Goal: Navigation & Orientation: Find specific page/section

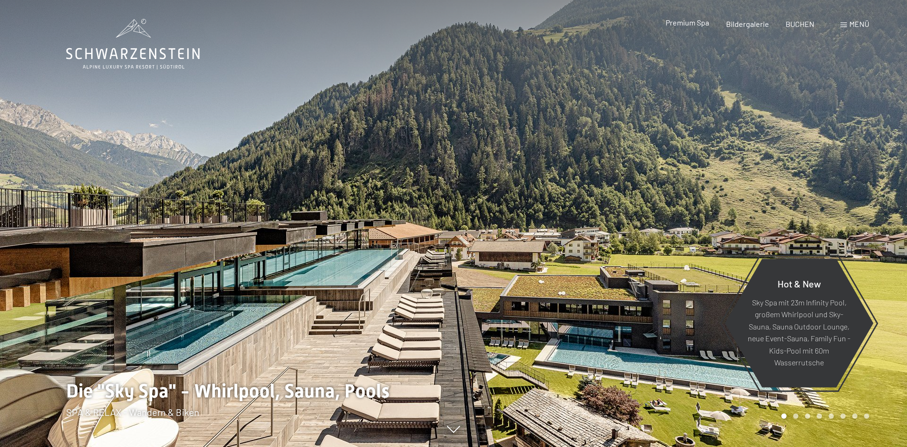
click at [695, 22] on span "Premium Spa" at bounding box center [686, 22] width 43 height 9
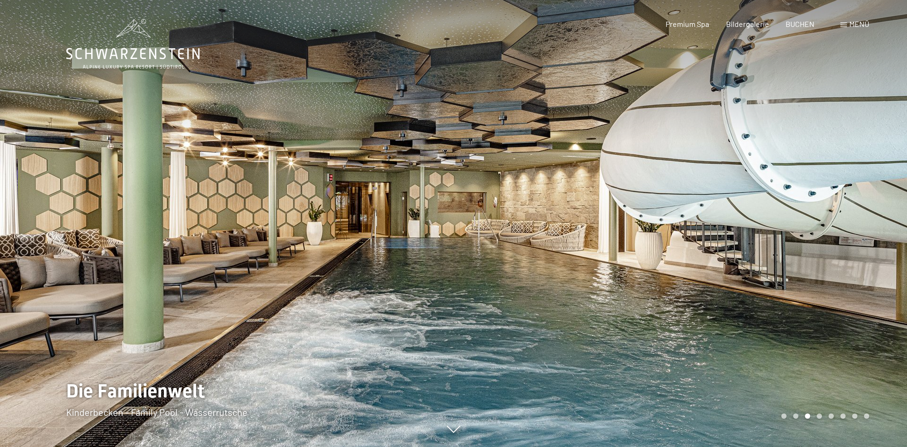
click at [684, 21] on span "Premium Spa" at bounding box center [686, 23] width 43 height 9
click at [722, 365] on div at bounding box center [679, 223] width 453 height 447
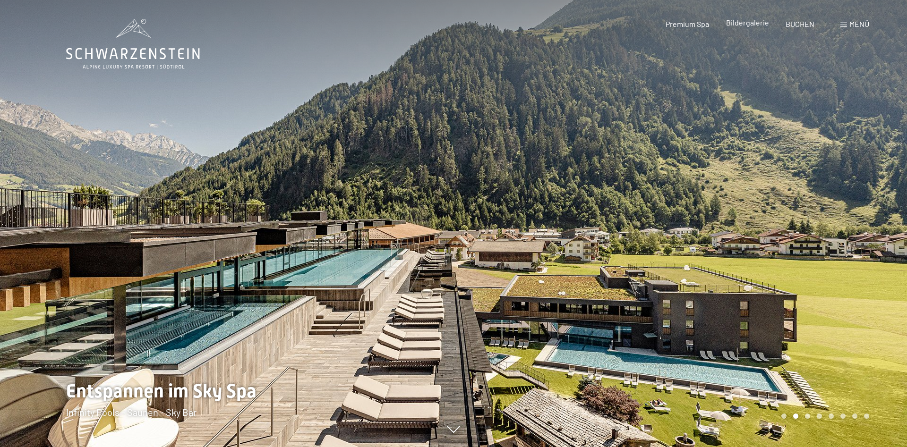
click at [747, 26] on span "Bildergalerie" at bounding box center [747, 22] width 43 height 9
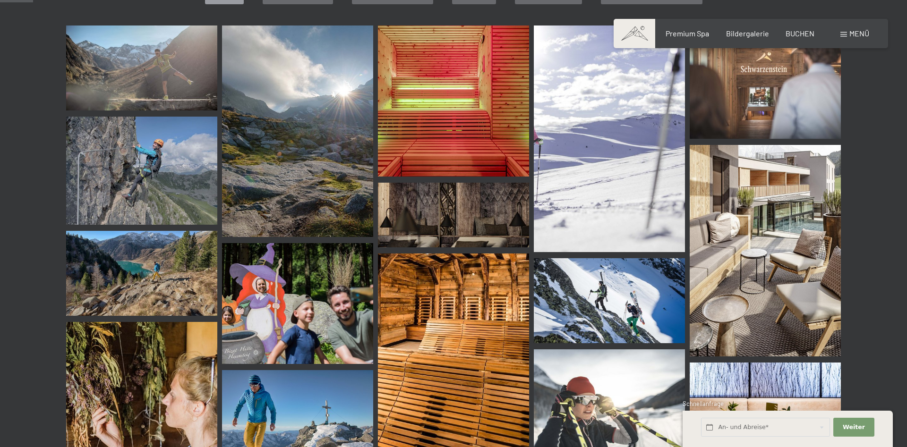
scroll to position [434, 0]
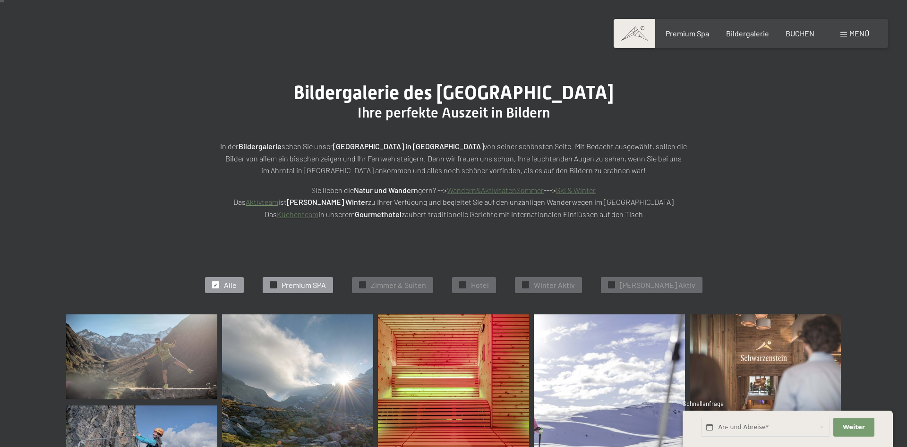
click at [326, 281] on span "Premium SPA" at bounding box center [303, 285] width 44 height 10
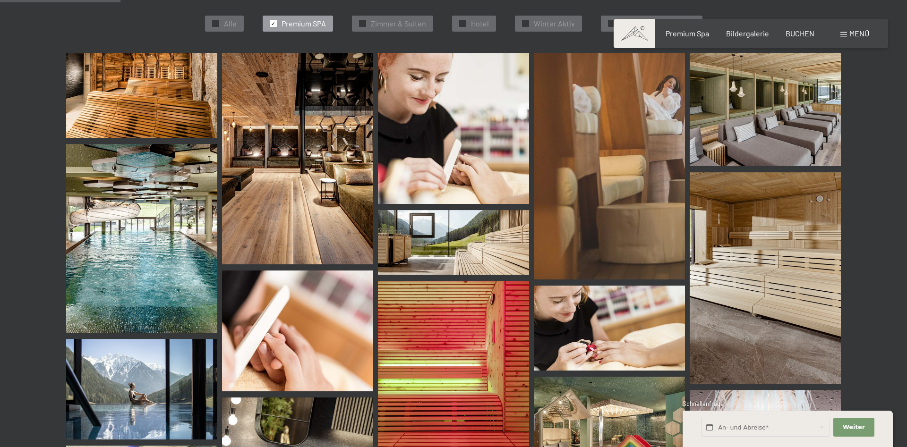
scroll to position [334, 0]
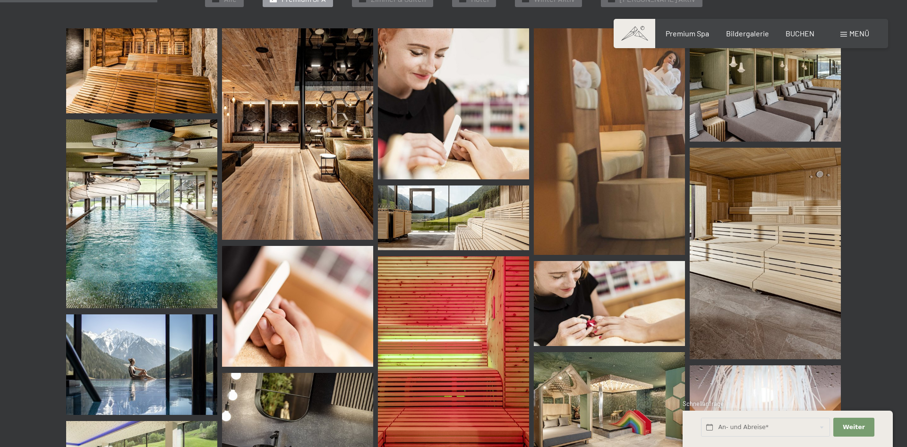
click at [689, 424] on div "An- und Abreise* Weiter Adressfelder ausblenden 2 Erwachsene 2 Erwachsene Älter…" at bounding box center [787, 429] width 210 height 36
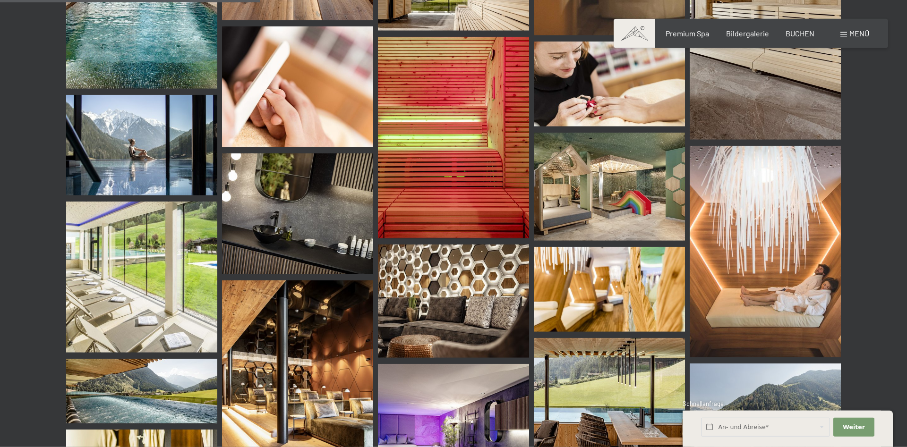
scroll to position [479, 0]
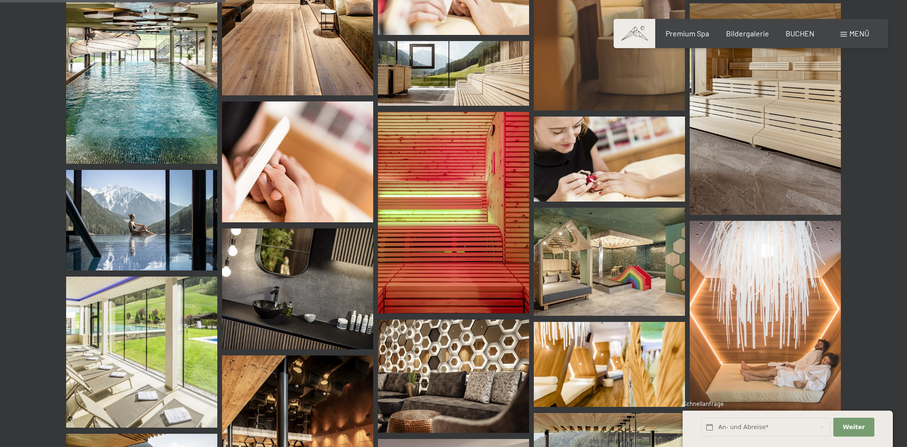
click at [601, 253] on img at bounding box center [609, 262] width 151 height 108
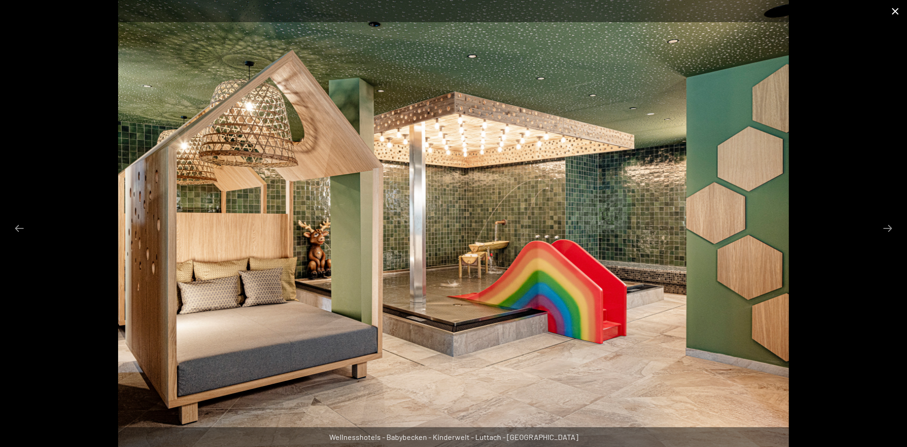
click at [893, 12] on button "Close gallery" at bounding box center [895, 11] width 24 height 22
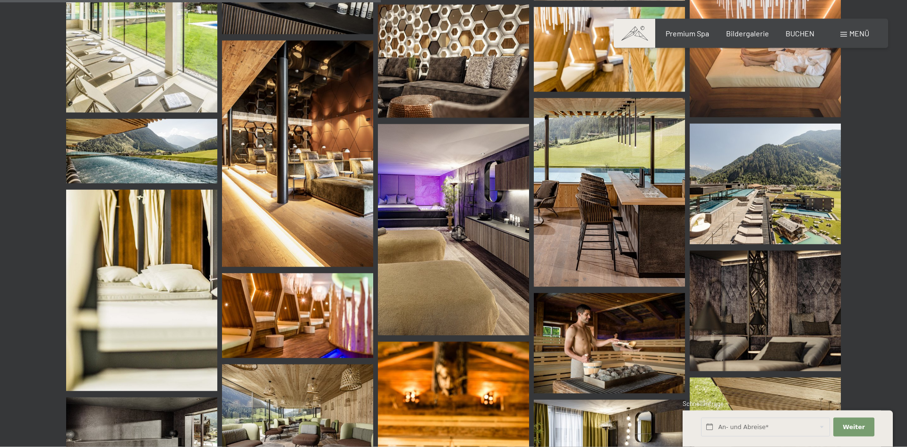
scroll to position [816, 0]
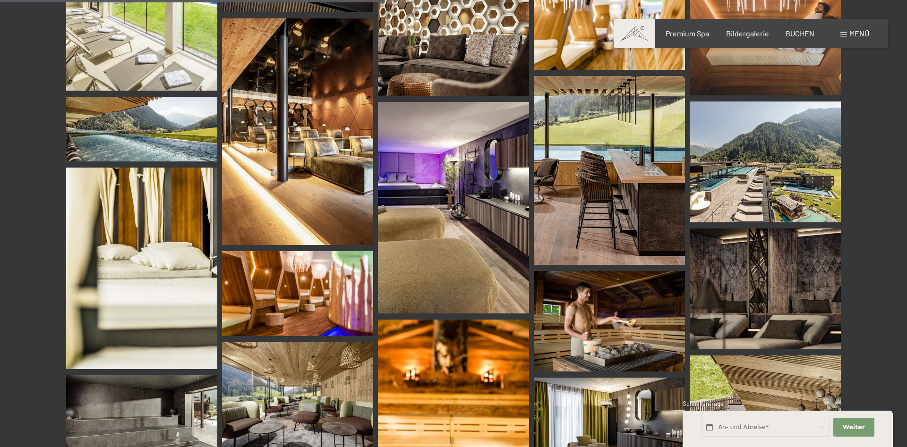
click at [289, 287] on img at bounding box center [297, 293] width 151 height 85
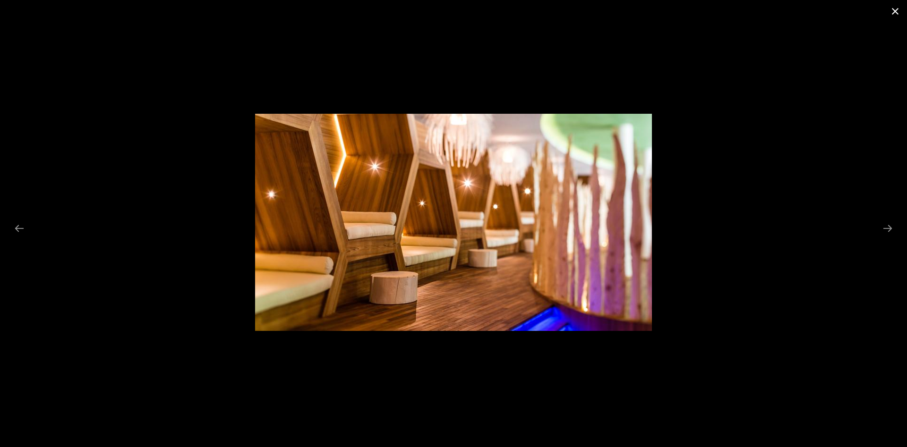
click at [896, 11] on button "Close gallery" at bounding box center [895, 11] width 24 height 22
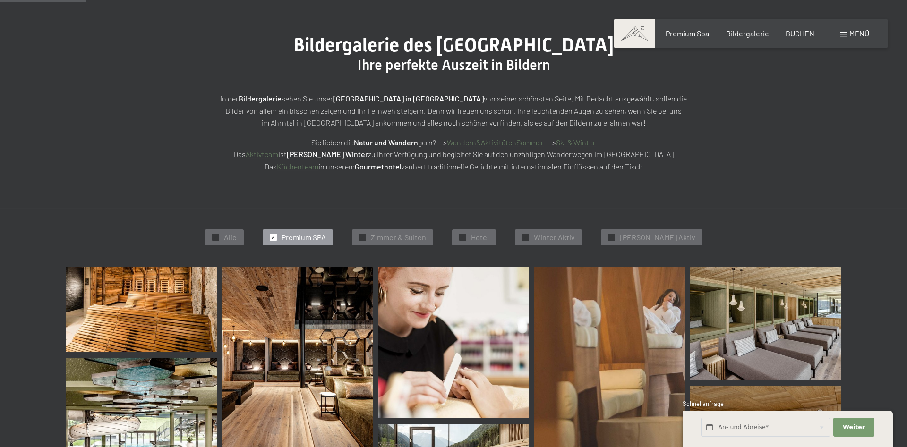
scroll to position [45, 0]
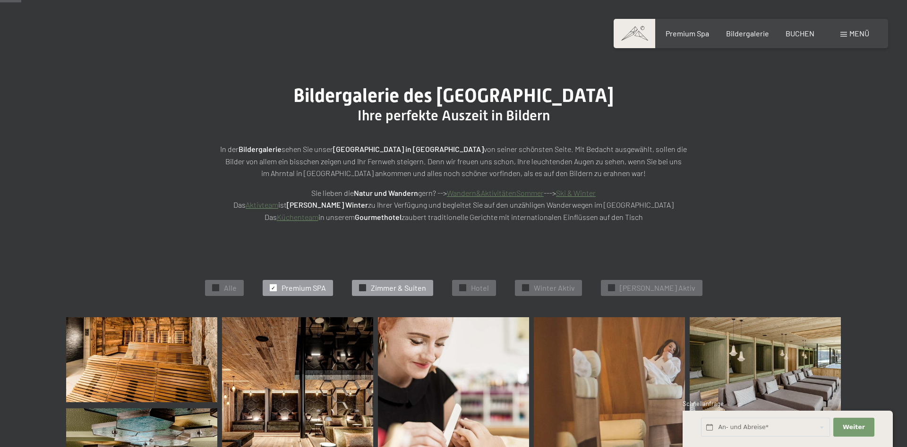
click at [411, 290] on span "Zimmer & Suiten" at bounding box center [398, 288] width 55 height 10
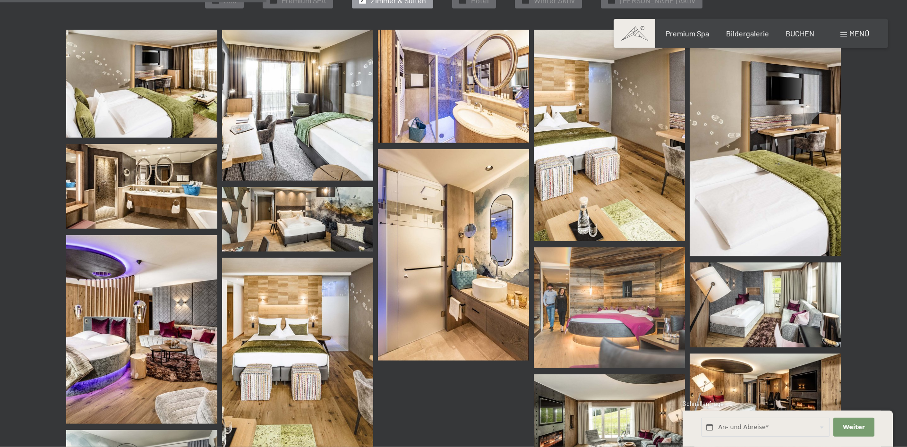
scroll to position [334, 0]
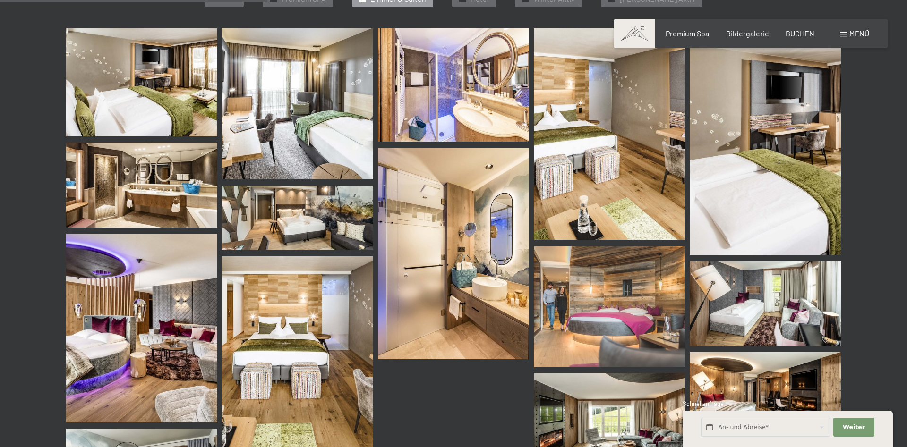
click at [136, 96] on img at bounding box center [141, 82] width 151 height 108
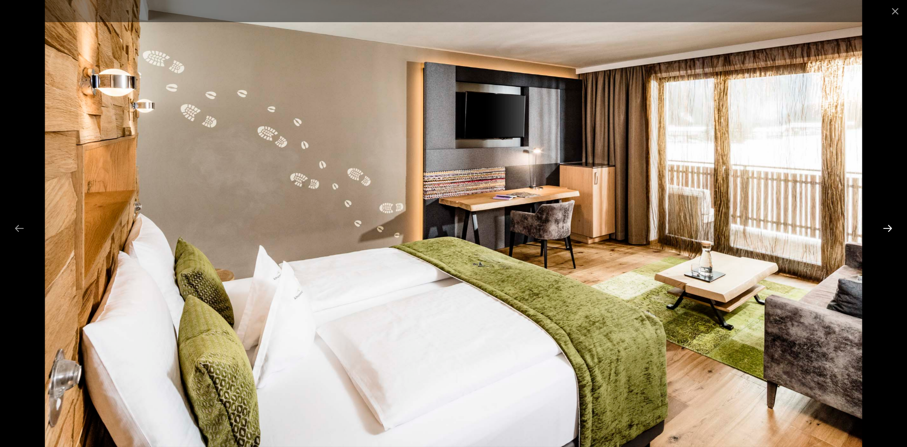
click at [891, 233] on button "Next slide" at bounding box center [888, 228] width 20 height 18
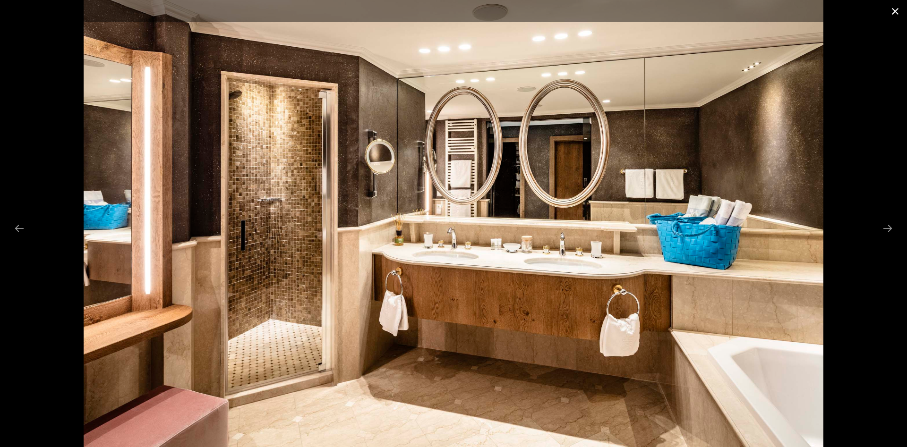
click at [897, 11] on button "Close gallery" at bounding box center [895, 11] width 24 height 22
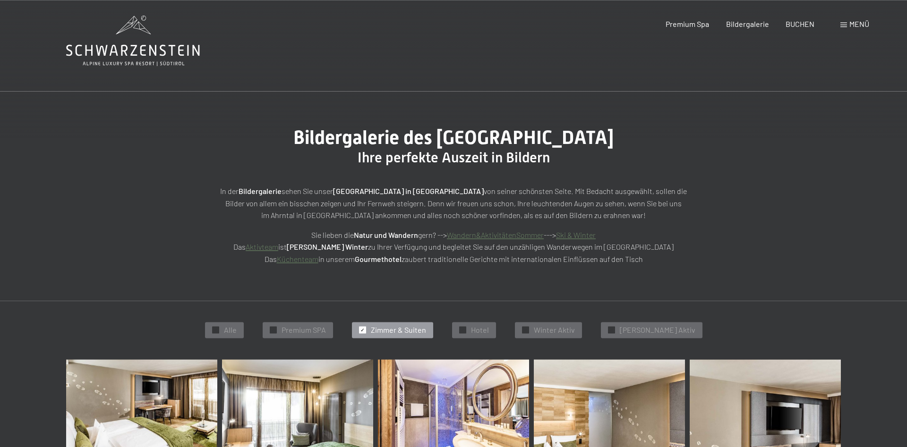
scroll to position [0, 0]
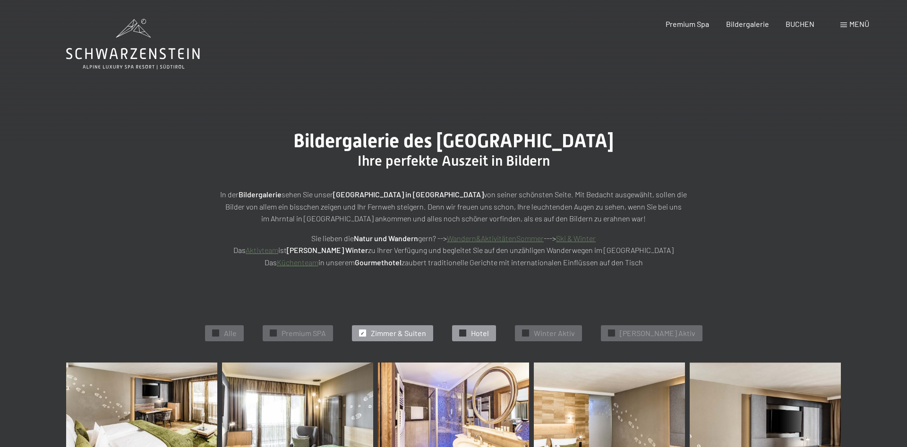
click at [490, 325] on div "✓ Hotel" at bounding box center [474, 333] width 44 height 16
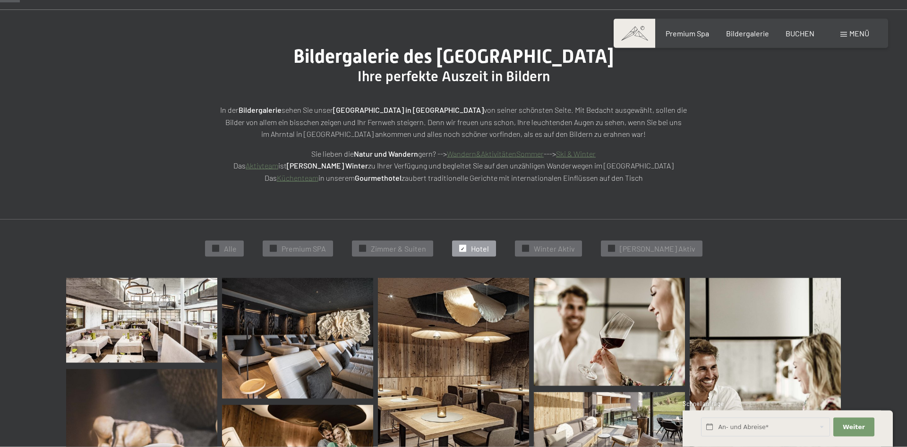
scroll to position [45, 0]
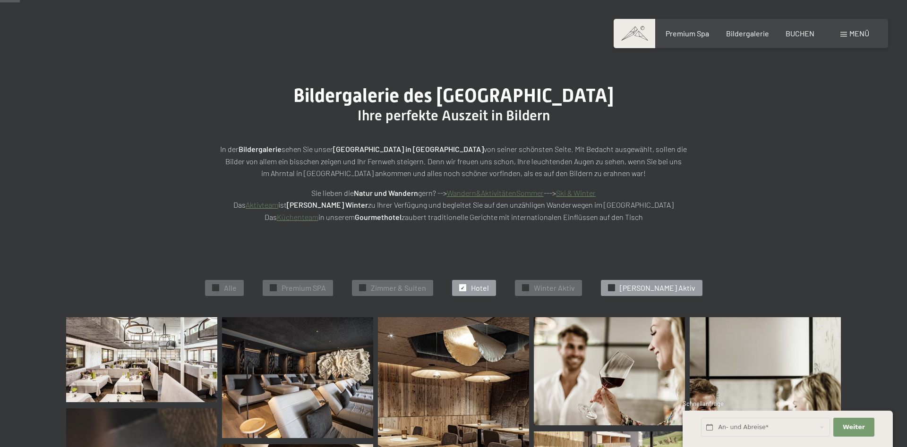
click at [650, 290] on span "Sommer Aktiv" at bounding box center [658, 288] width 76 height 10
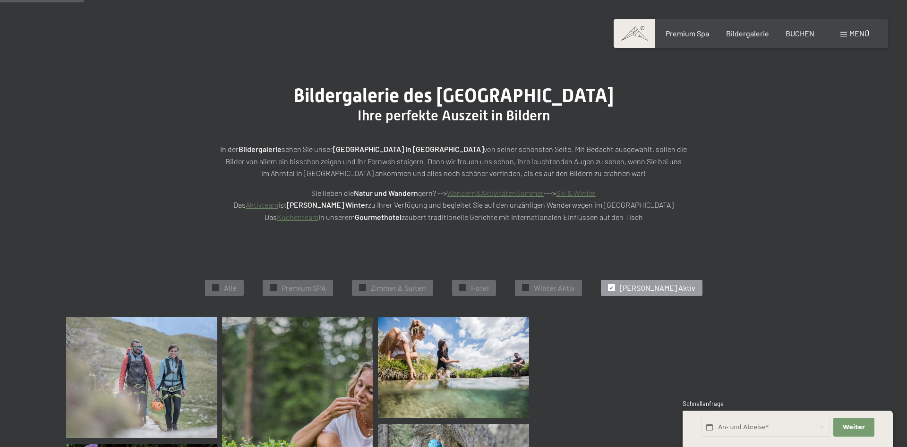
scroll to position [238, 0]
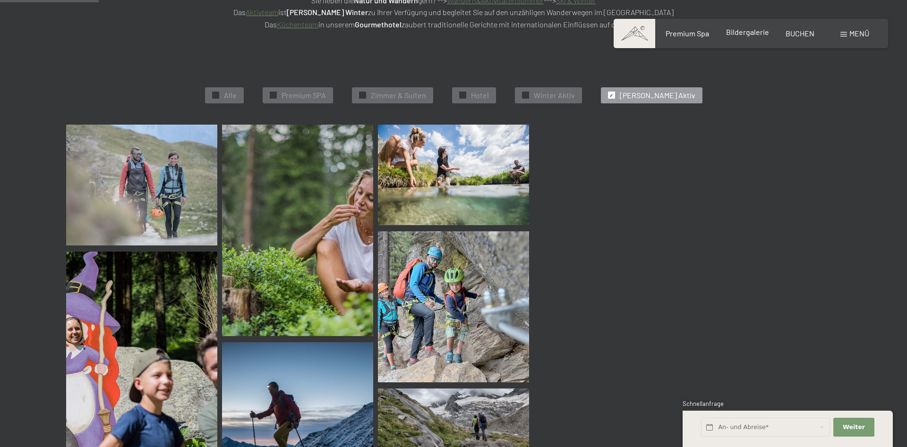
click at [741, 33] on span "Bildergalerie" at bounding box center [747, 31] width 43 height 9
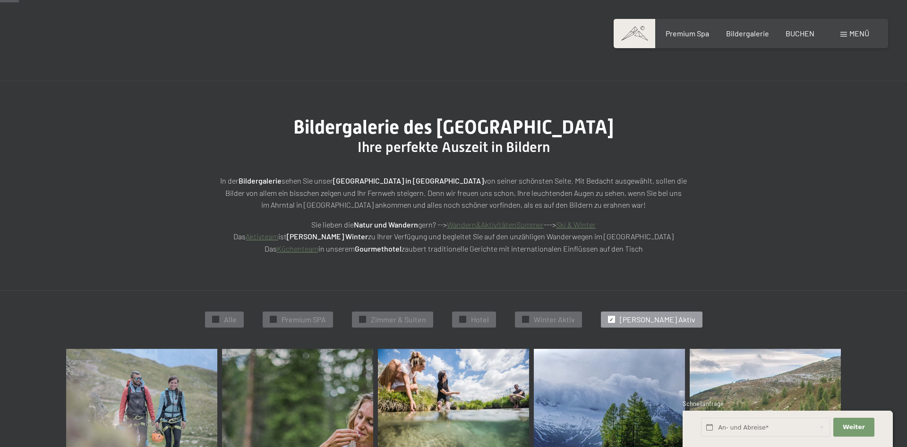
scroll to position [0, 0]
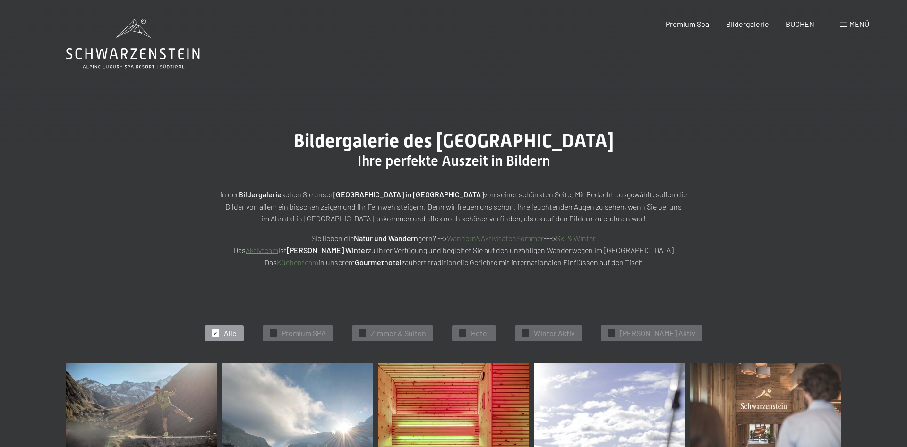
click at [849, 24] on span "Menü" at bounding box center [859, 23] width 20 height 9
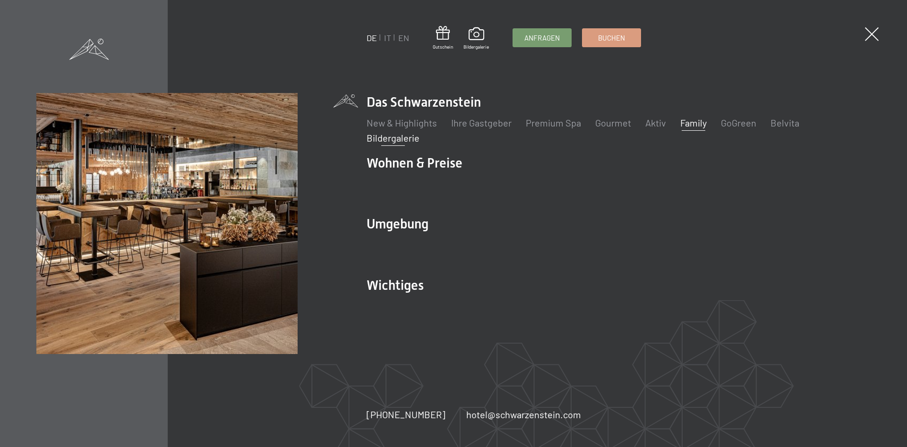
click at [698, 125] on link "Family" at bounding box center [693, 122] width 26 height 11
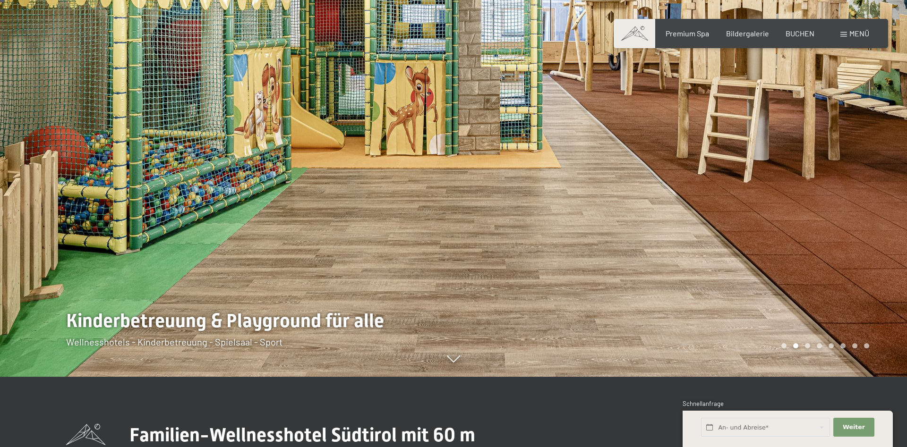
scroll to position [96, 0]
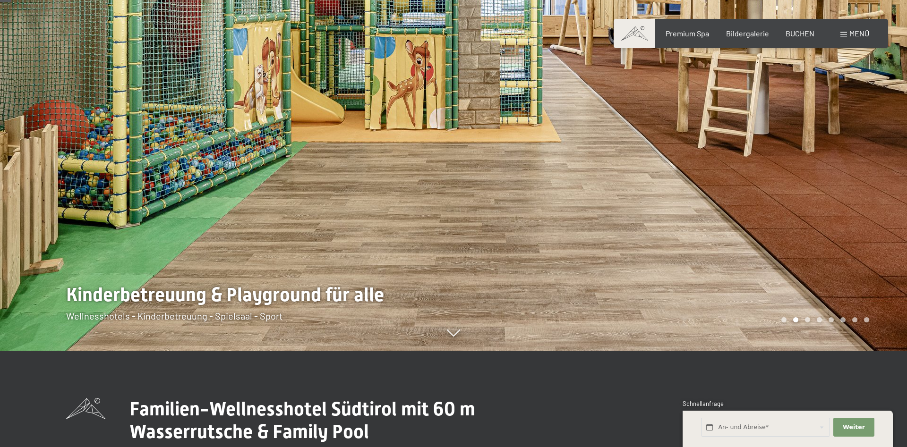
click at [767, 283] on div at bounding box center [679, 127] width 453 height 447
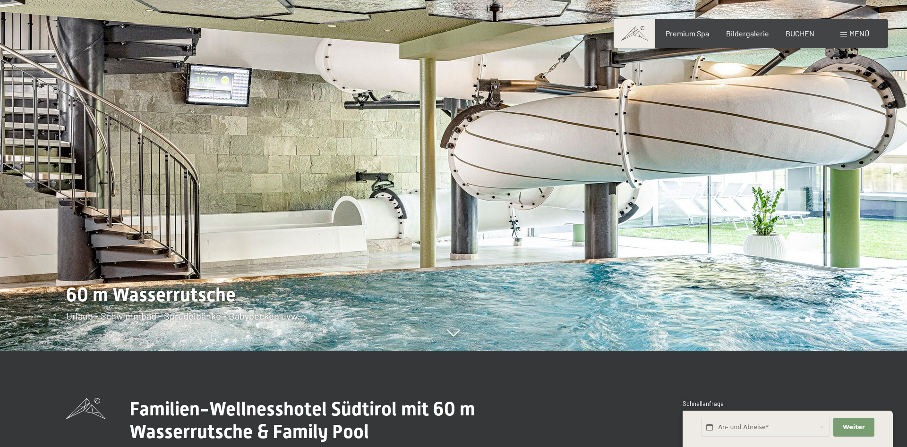
click at [763, 276] on div at bounding box center [679, 127] width 453 height 447
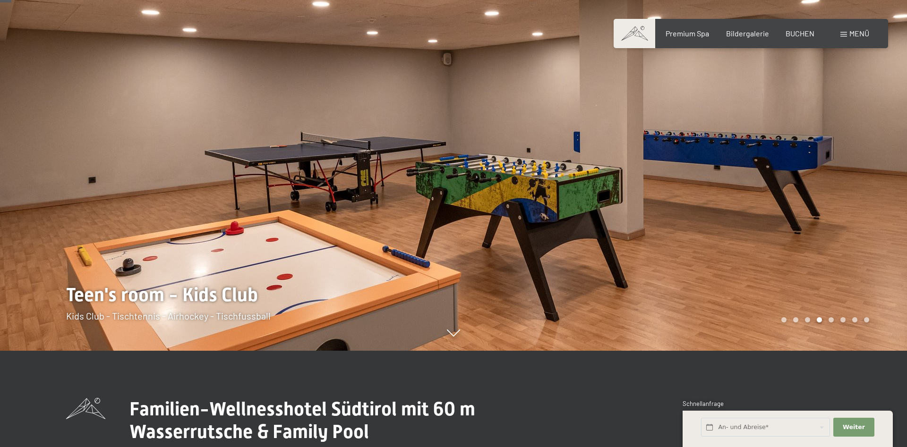
click at [763, 276] on div at bounding box center [679, 127] width 453 height 447
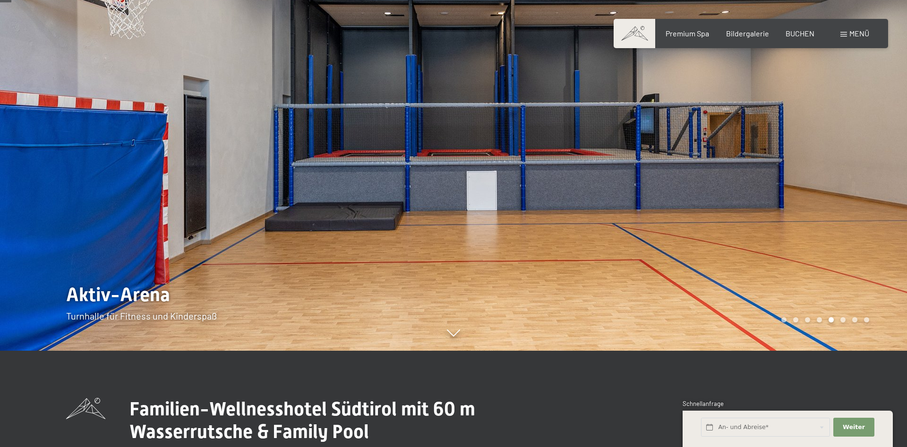
click at [763, 276] on div at bounding box center [679, 127] width 453 height 447
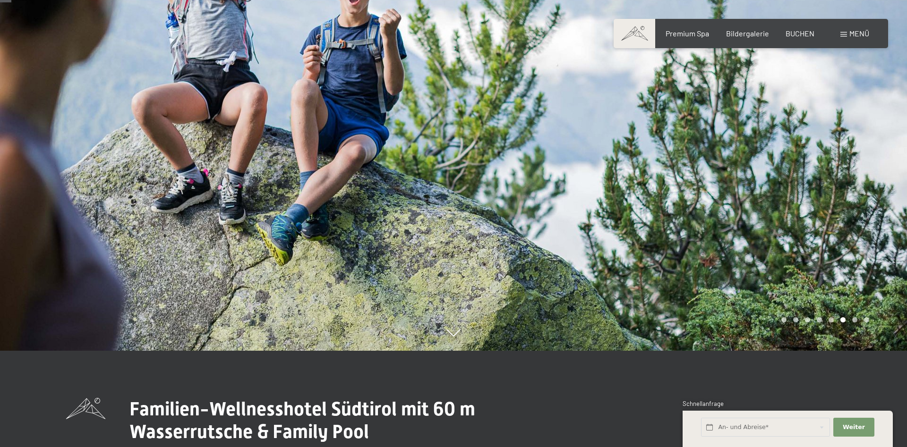
click at [763, 276] on div at bounding box center [679, 127] width 453 height 447
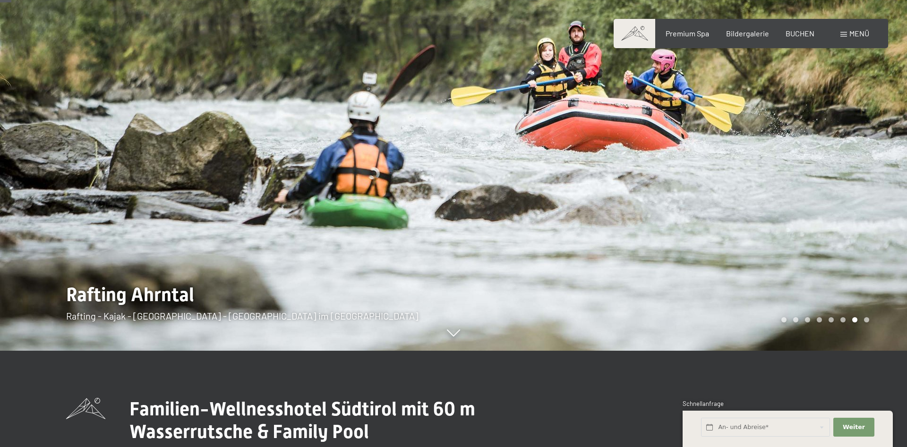
click at [763, 276] on div at bounding box center [679, 127] width 453 height 447
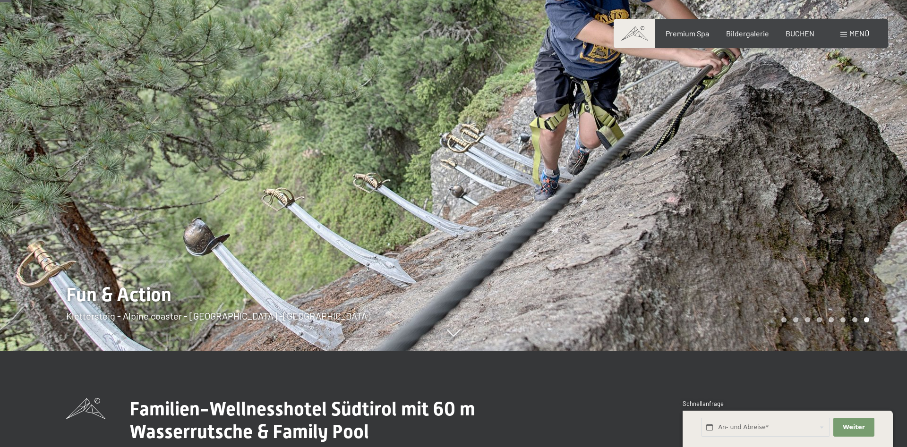
click at [763, 276] on div at bounding box center [679, 127] width 453 height 447
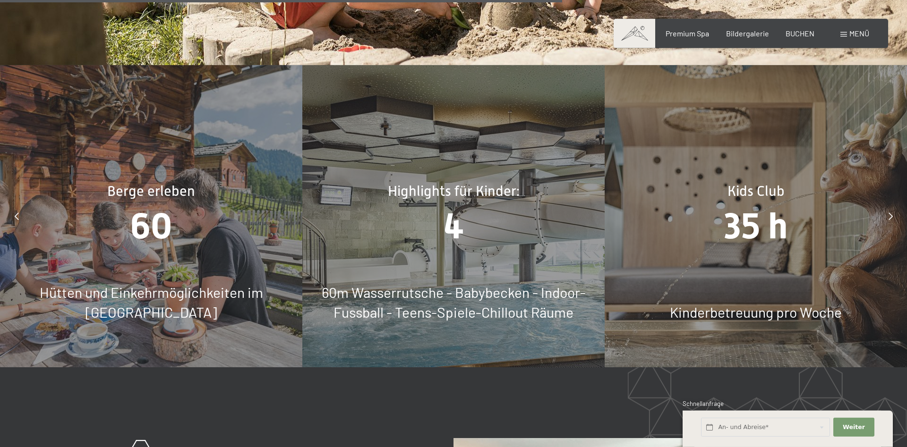
scroll to position [4818, 0]
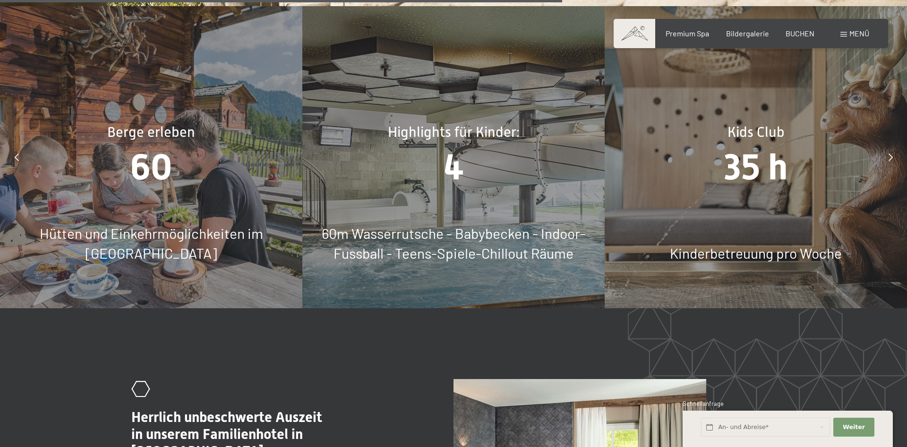
click at [482, 170] on div "4" at bounding box center [453, 167] width 302 height 50
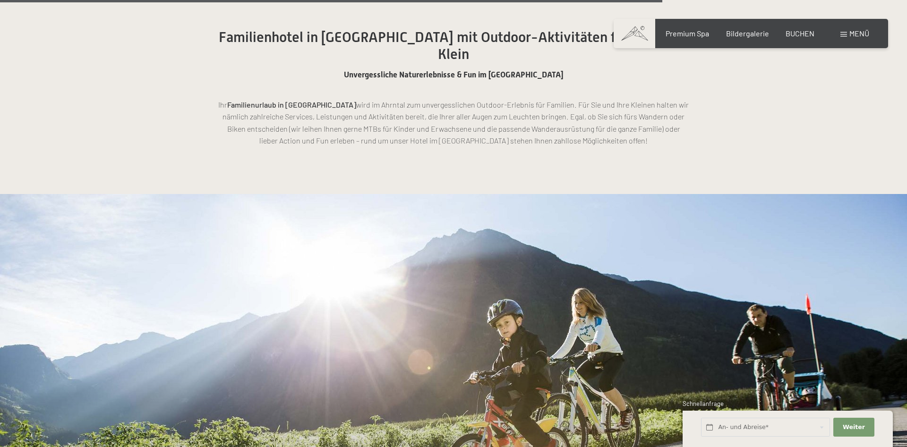
scroll to position [5829, 0]
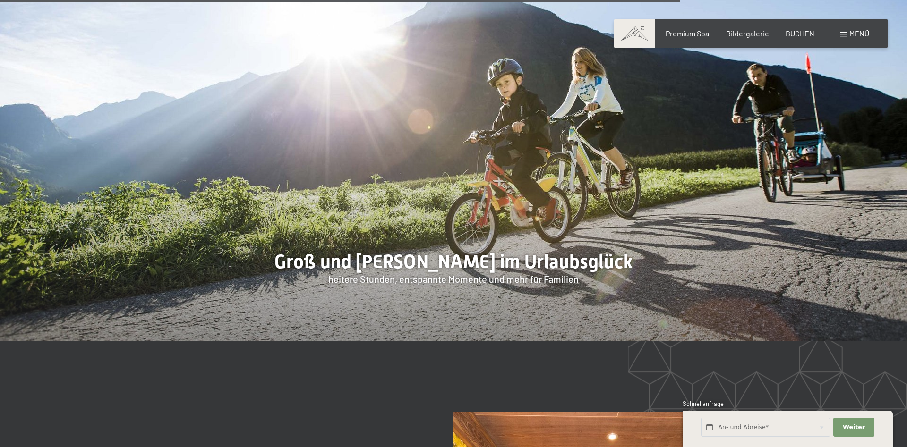
click at [848, 35] on div "Menü" at bounding box center [854, 33] width 29 height 10
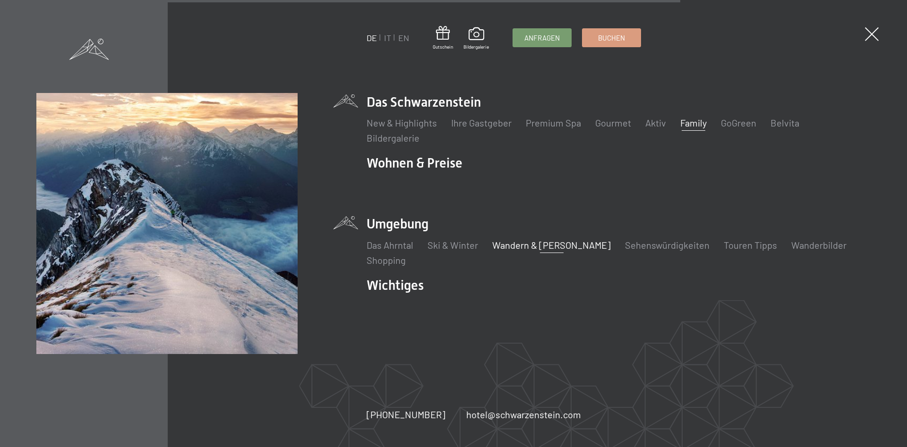
click at [543, 245] on link "Wandern & [PERSON_NAME]" at bounding box center [551, 244] width 119 height 11
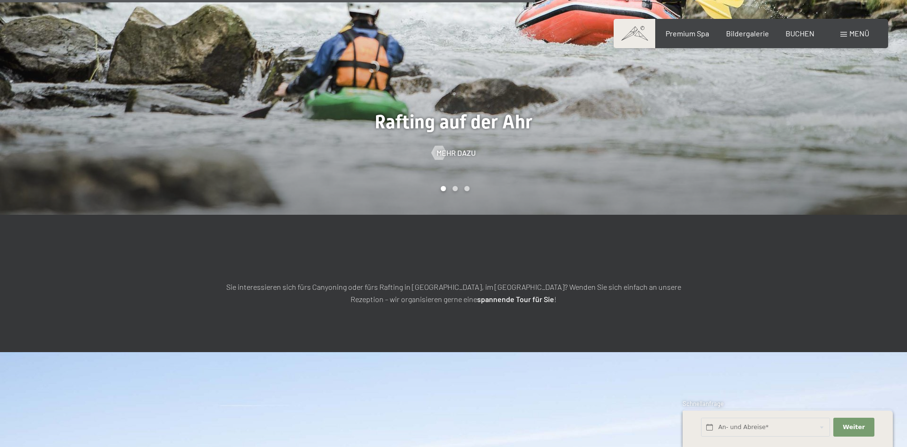
scroll to position [3517, 0]
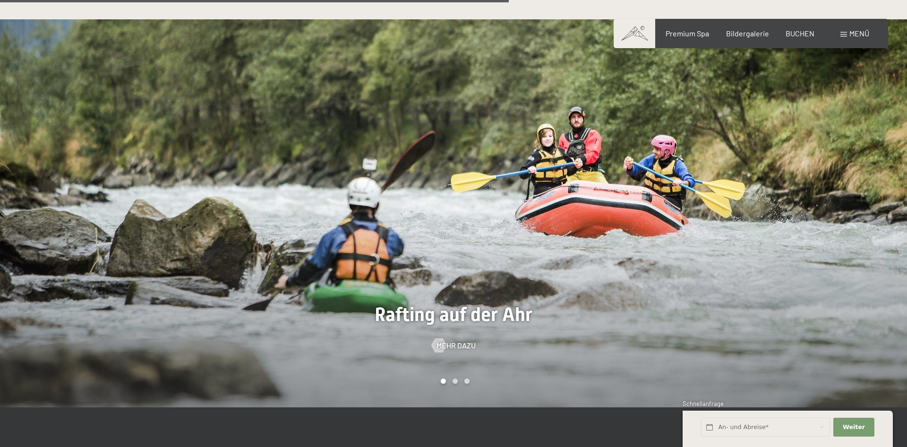
click at [850, 33] on span "Menü" at bounding box center [859, 33] width 20 height 9
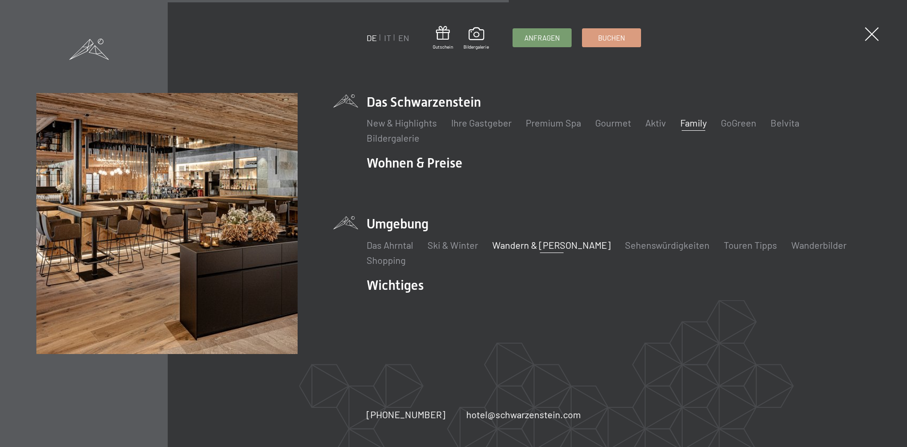
click at [691, 122] on link "Family" at bounding box center [693, 122] width 26 height 11
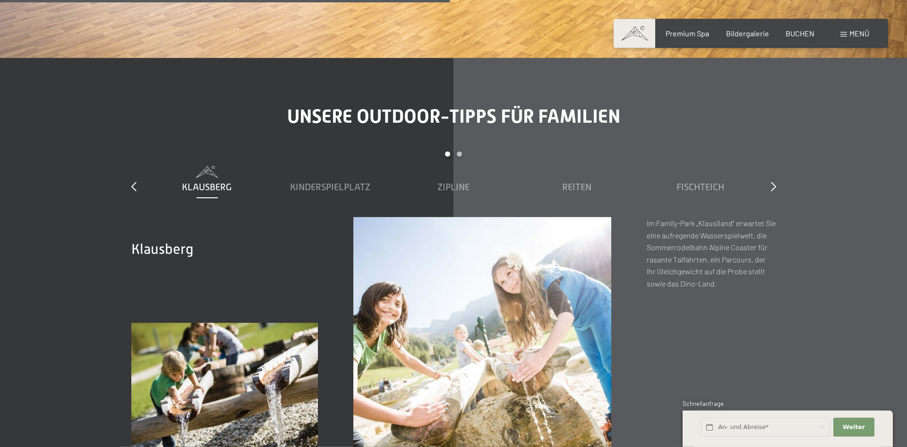
scroll to position [3854, 0]
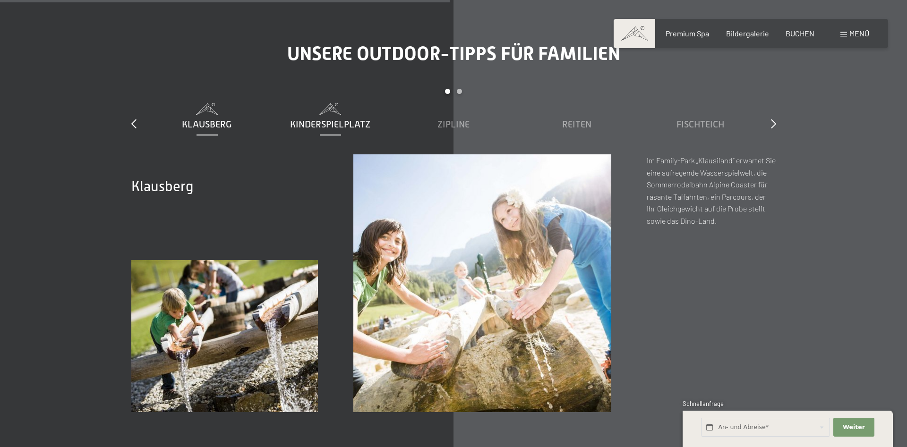
click at [321, 119] on div "Kinderspielplatz" at bounding box center [330, 124] width 114 height 13
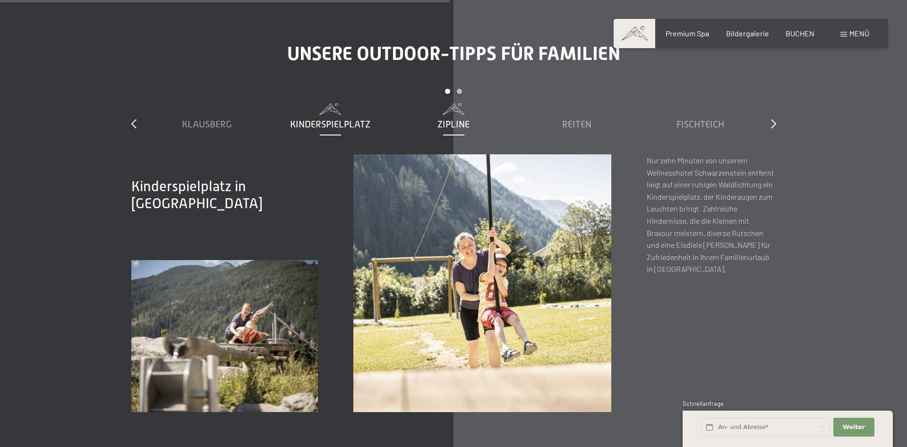
click at [451, 119] on span "Zipline" at bounding box center [453, 124] width 32 height 10
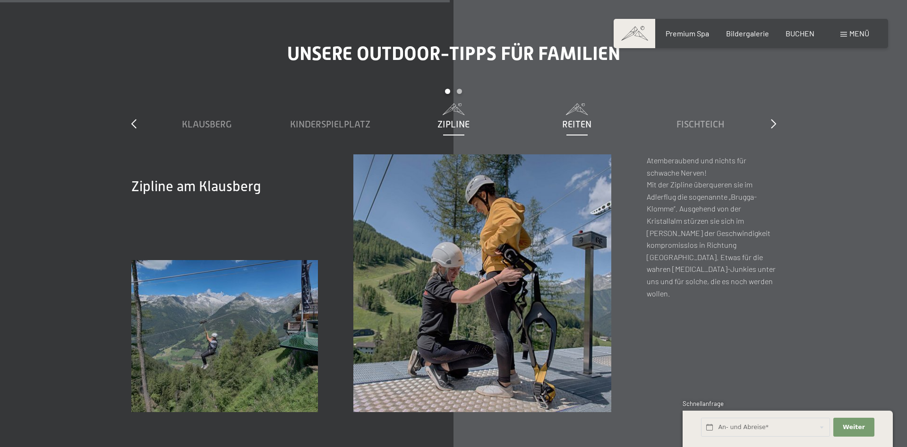
click at [566, 119] on span "Reiten" at bounding box center [576, 124] width 29 height 10
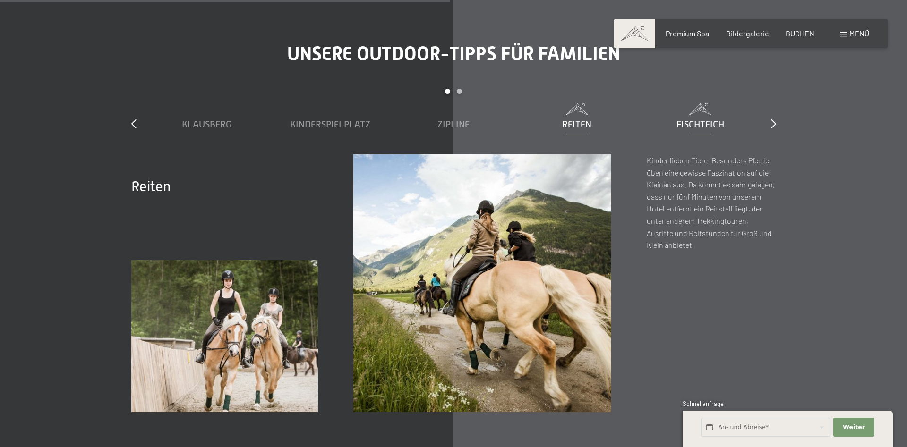
click at [711, 119] on span "Fischteich" at bounding box center [700, 124] width 48 height 10
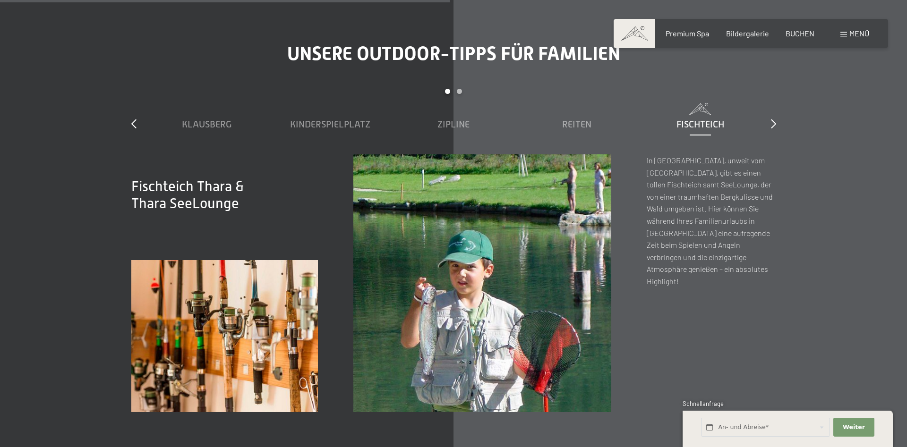
click at [777, 111] on div "Unsere Outdoor-Tipps für Familien slide 1 to 5 of 7 Klausberg Kinderspielplatz …" at bounding box center [454, 228] width 716 height 370
click at [775, 119] on div at bounding box center [773, 124] width 5 height 13
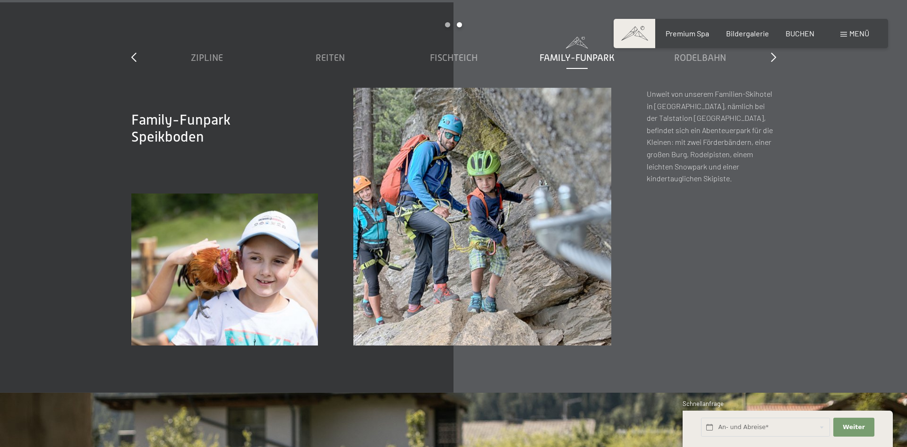
scroll to position [3902, 0]
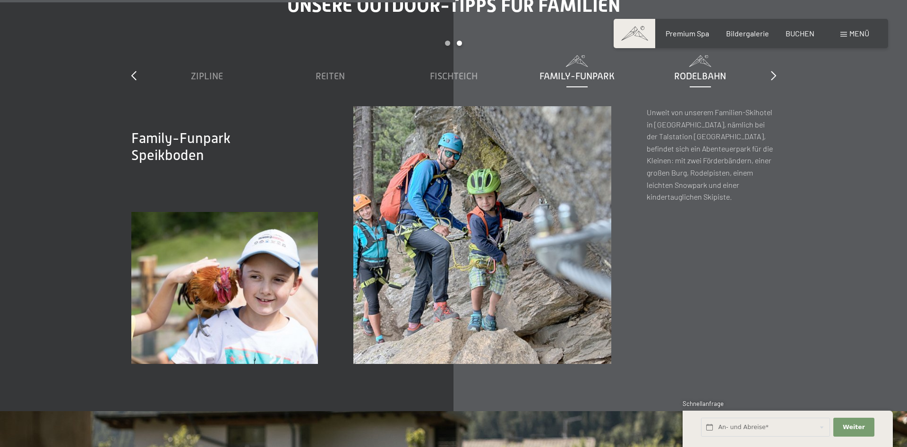
click at [703, 71] on span "Rodelbahn" at bounding box center [700, 76] width 52 height 10
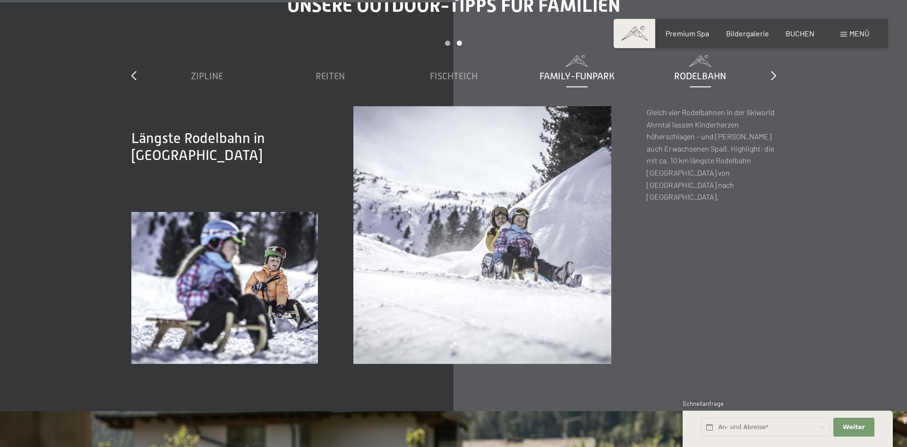
click at [592, 71] on span "Family-Funpark" at bounding box center [576, 76] width 75 height 10
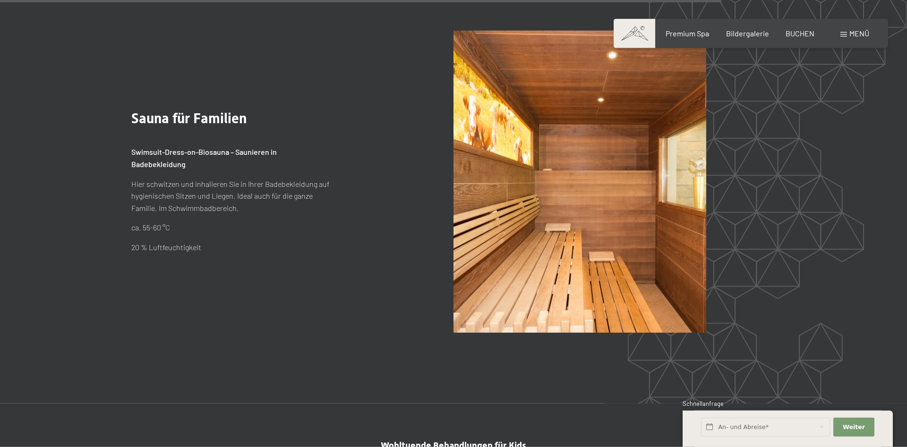
scroll to position [6263, 0]
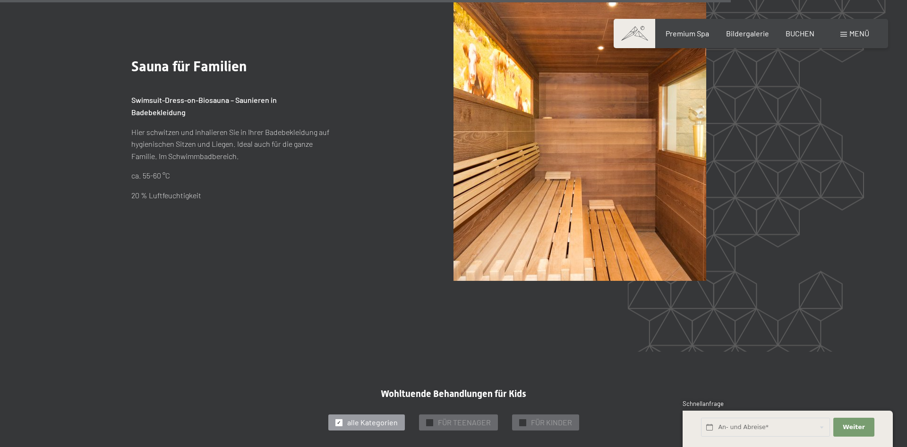
click at [610, 164] on img at bounding box center [579, 130] width 253 height 302
click at [642, 19] on span at bounding box center [635, 33] width 42 height 29
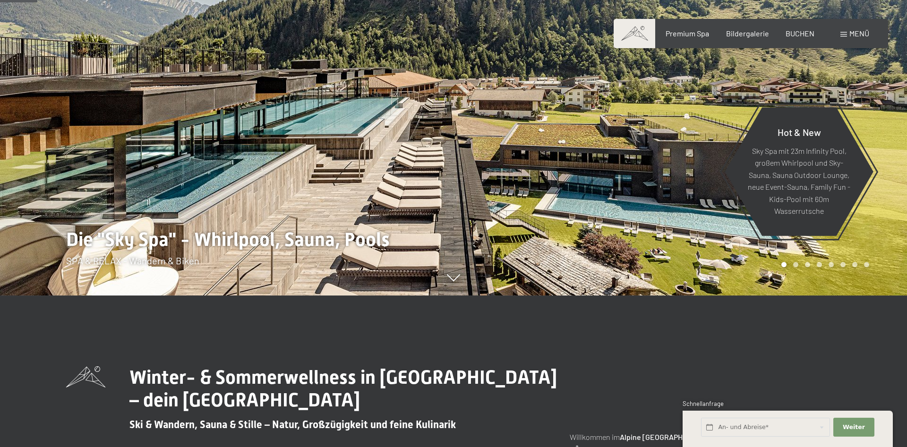
scroll to position [106, 0]
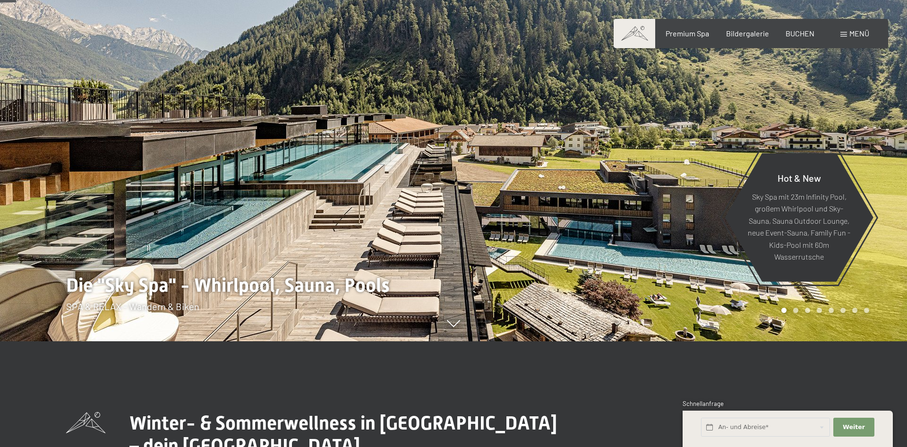
click at [677, 250] on div at bounding box center [679, 117] width 453 height 447
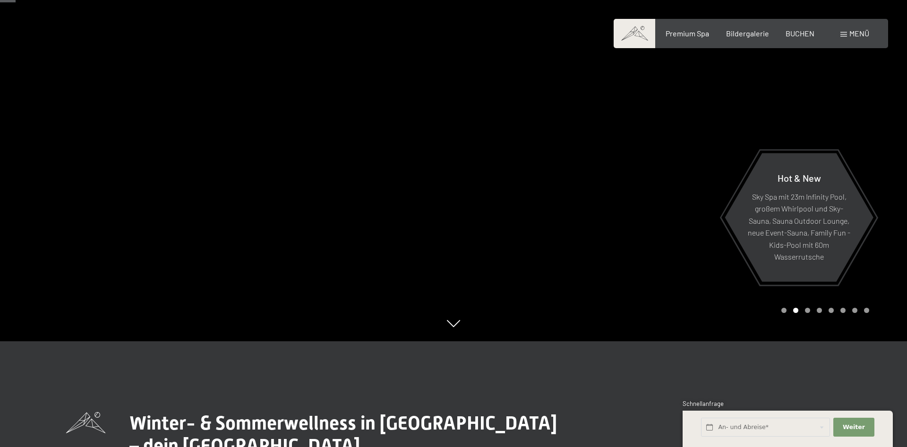
scroll to position [104, 0]
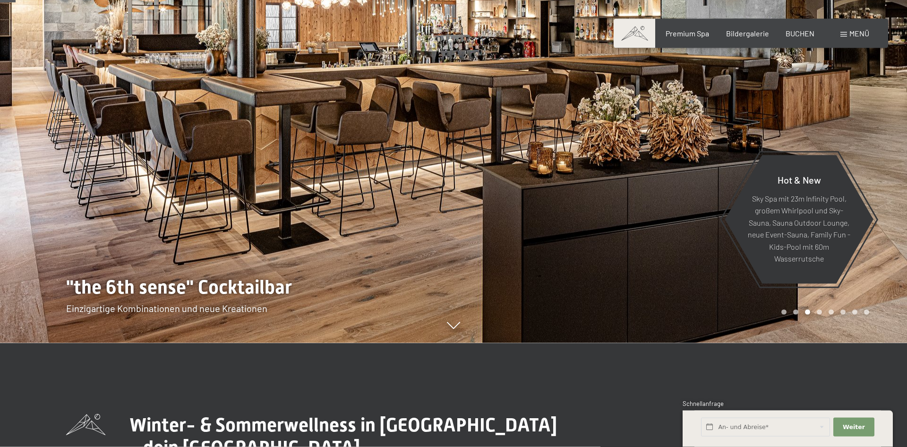
click at [618, 279] on div at bounding box center [679, 119] width 453 height 447
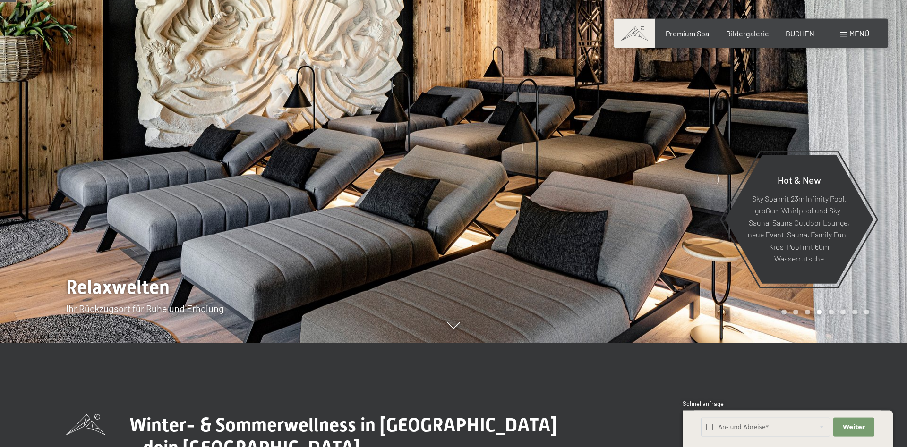
drag, startPoint x: 547, startPoint y: 308, endPoint x: 601, endPoint y: 314, distance: 54.1
click at [589, 315] on div at bounding box center [679, 119] width 453 height 447
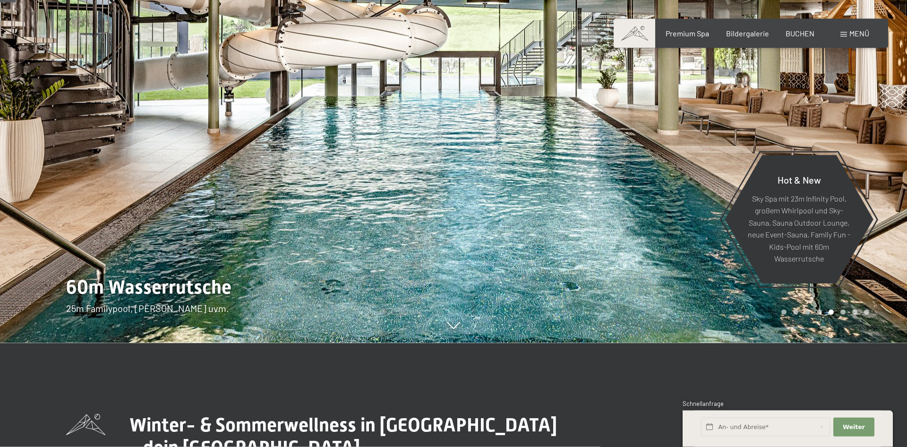
drag, startPoint x: 516, startPoint y: 303, endPoint x: 531, endPoint y: 303, distance: 15.1
click at [529, 303] on div at bounding box center [679, 119] width 453 height 447
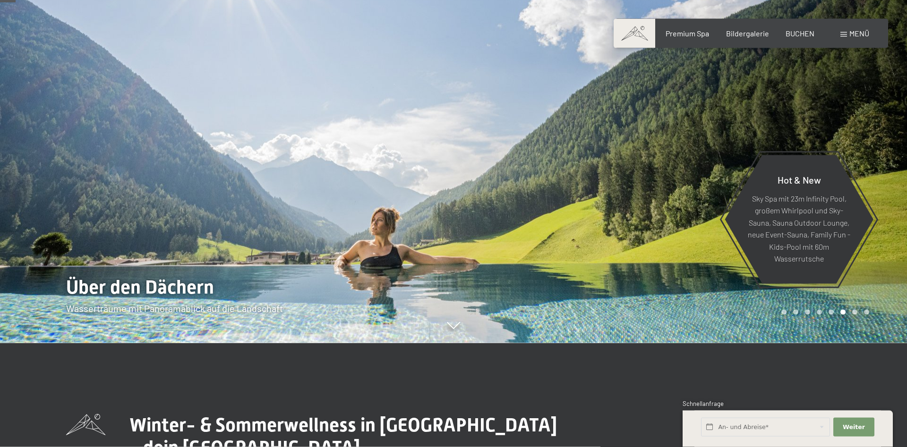
click at [536, 302] on div at bounding box center [679, 119] width 453 height 447
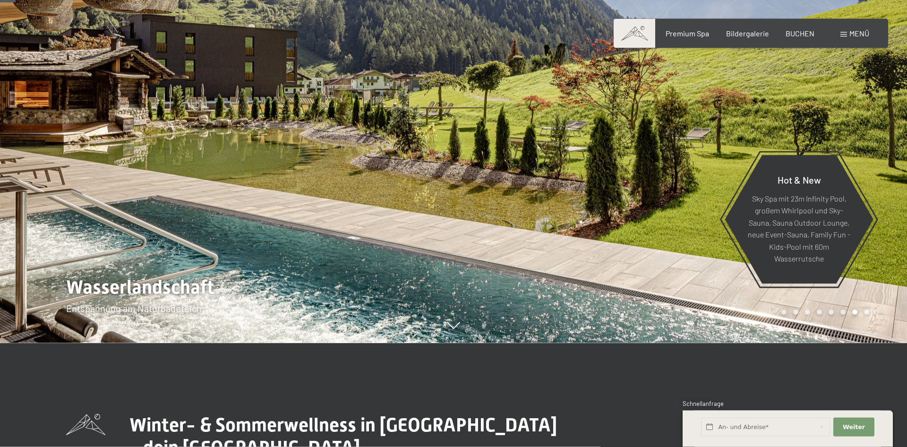
click at [536, 302] on div at bounding box center [679, 119] width 453 height 447
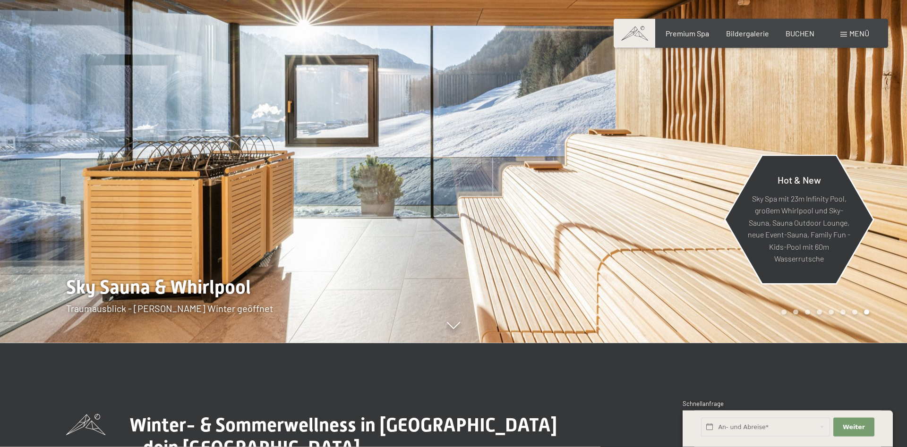
click at [778, 190] on div "Hot & New" at bounding box center [799, 183] width 102 height 18
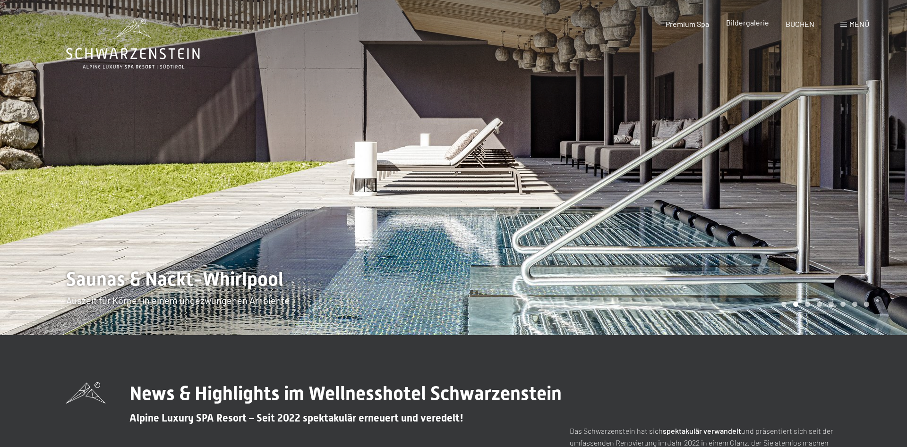
click at [756, 25] on span "Bildergalerie" at bounding box center [747, 22] width 43 height 9
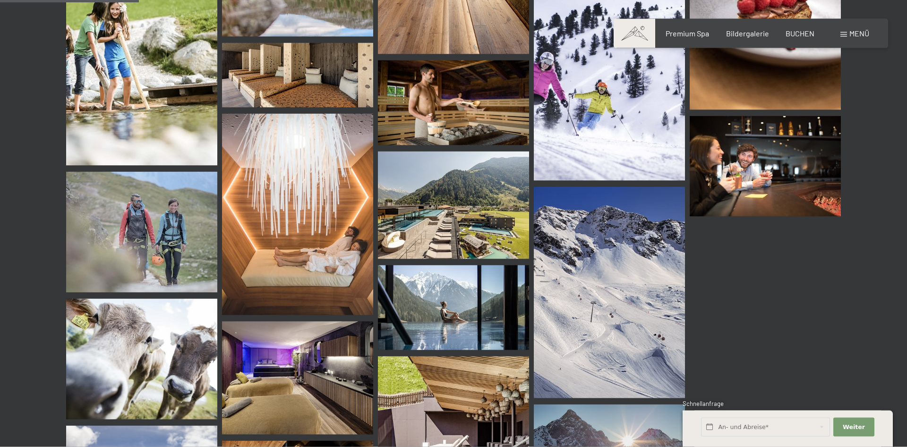
scroll to position [1831, 0]
